Goal: Information Seeking & Learning: Learn about a topic

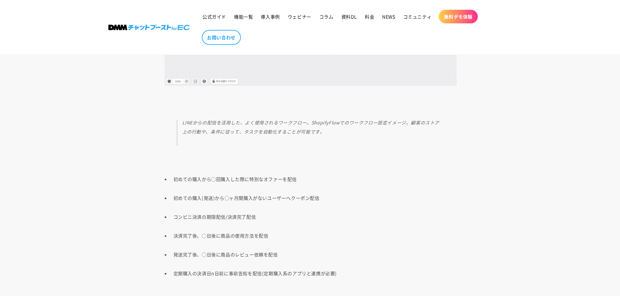
scroll to position [781, 0]
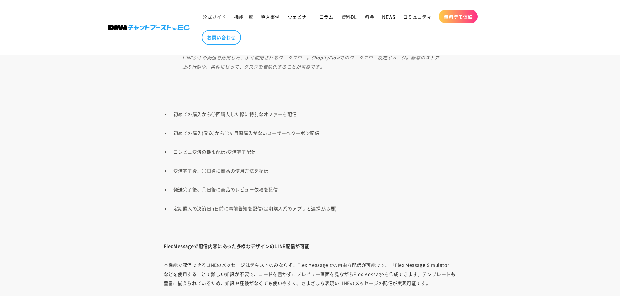
click at [140, 33] on link at bounding box center [149, 27] width 86 height 10
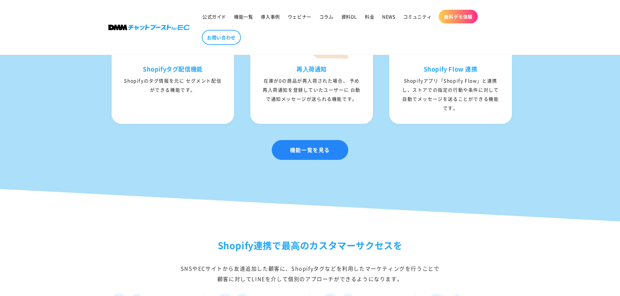
scroll to position [879, 0]
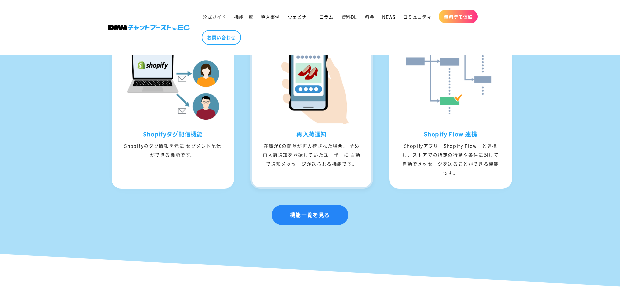
click at [303, 138] on div "再⼊荷通知 在庫が0の商品が再⼊荷された場合、 予め再⼊荷通知を登録していたユーザーに ⾃動で通知メッセージが送られる機能です。" at bounding box center [311, 99] width 123 height 180
click at [309, 138] on h3 "再⼊荷通知" at bounding box center [311, 133] width 119 height 7
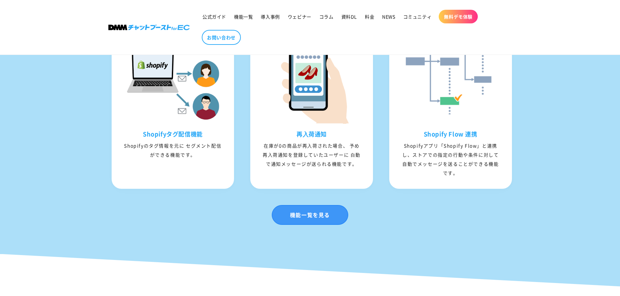
click at [308, 223] on link "機能一覧を見る" at bounding box center [310, 215] width 76 height 20
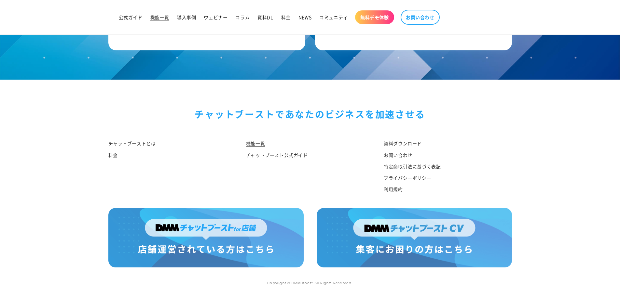
scroll to position [3145, 0]
click at [111, 153] on link "料金" at bounding box center [112, 155] width 9 height 11
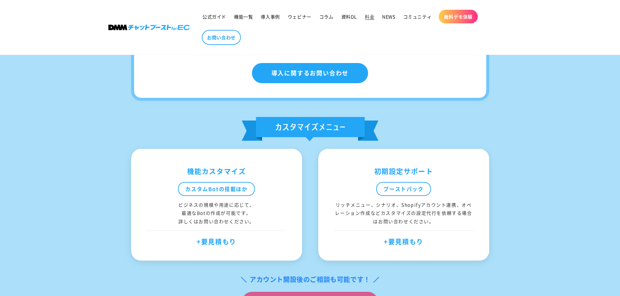
scroll to position [130, 0]
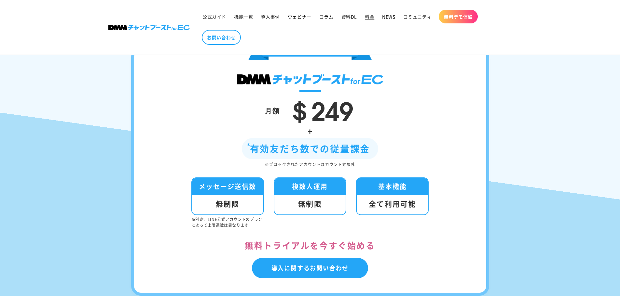
click at [255, 155] on div "有効友だち数での従量課金" at bounding box center [310, 148] width 137 height 21
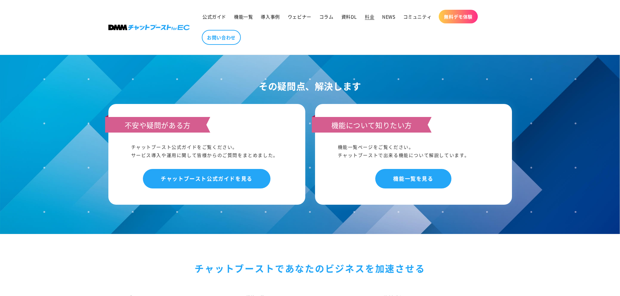
scroll to position [609, 0]
